Goal: Task Accomplishment & Management: Manage account settings

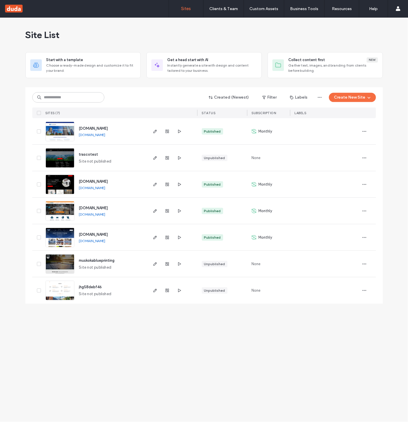
click at [65, 264] on img at bounding box center [60, 273] width 28 height 39
click at [169, 266] on icon "button" at bounding box center [167, 264] width 5 height 5
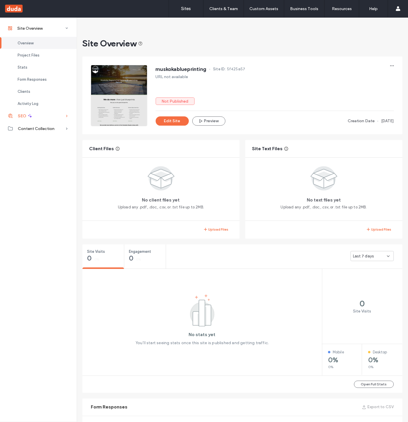
click at [34, 118] on div "SEO" at bounding box center [38, 115] width 77 height 13
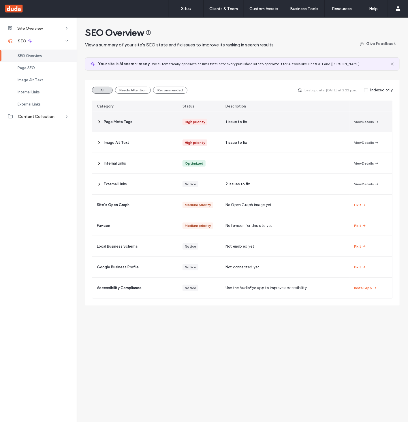
click at [159, 122] on div "Page Meta Tags" at bounding box center [135, 121] width 86 height 20
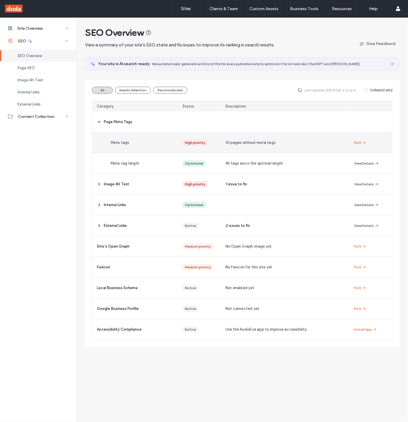
click at [357, 144] on button "Fix It" at bounding box center [360, 142] width 12 height 7
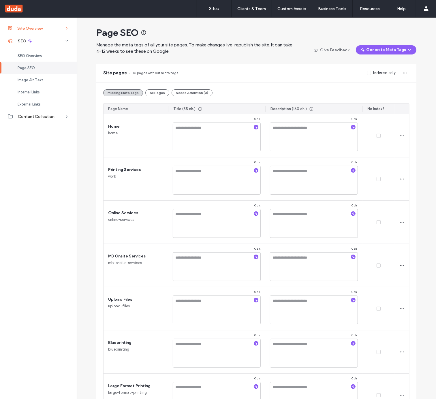
click at [46, 25] on div "Site Overview" at bounding box center [38, 28] width 77 height 13
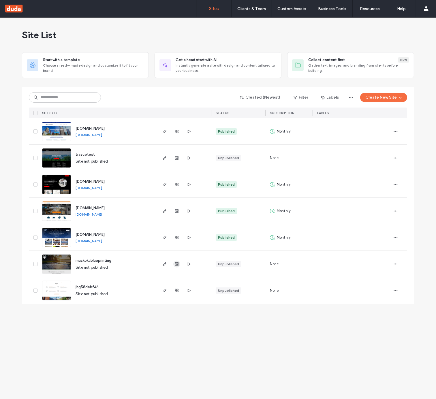
click at [177, 266] on icon "button" at bounding box center [176, 264] width 5 height 5
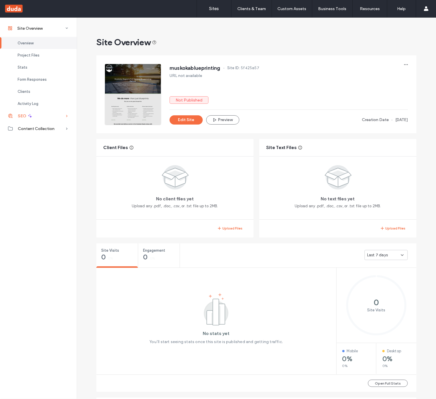
click at [34, 113] on div "SEO" at bounding box center [38, 115] width 77 height 13
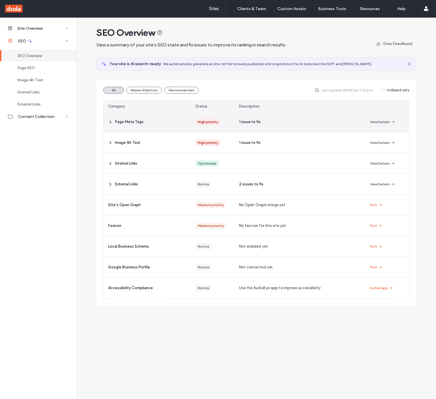
click at [395, 123] on div "View Details" at bounding box center [386, 121] width 43 height 20
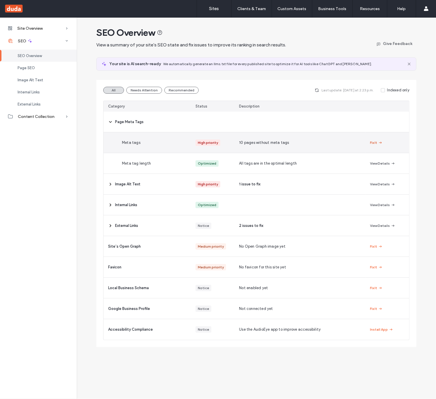
click at [378, 143] on icon "button" at bounding box center [380, 142] width 5 height 5
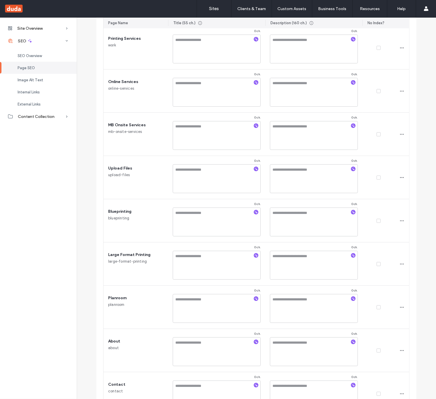
scroll to position [156, 0]
